Goal: Navigation & Orientation: Find specific page/section

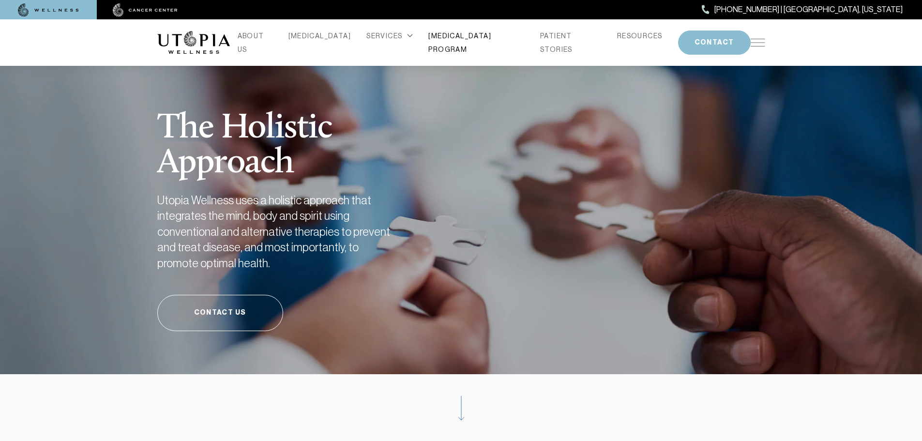
click at [432, 38] on link "[MEDICAL_DATA] PROGRAM" at bounding box center [476, 42] width 96 height 27
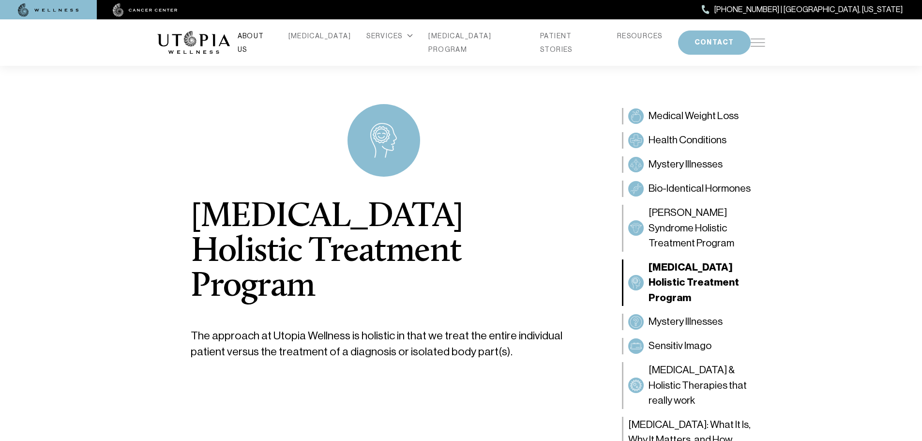
click at [273, 42] on link "ABOUT US" at bounding box center [255, 42] width 35 height 27
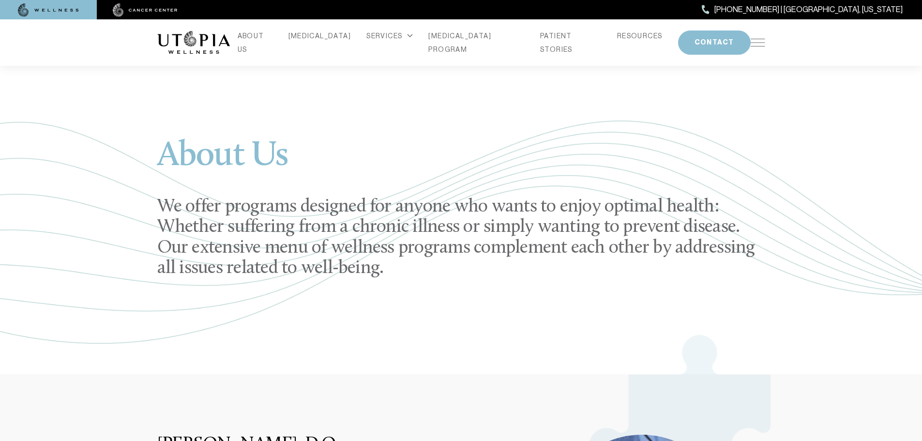
click at [344, 42] on li "[MEDICAL_DATA]" at bounding box center [319, 42] width 71 height 27
click at [331, 40] on link "[MEDICAL_DATA]" at bounding box center [319, 36] width 63 height 14
